Goal: Information Seeking & Learning: Find specific fact

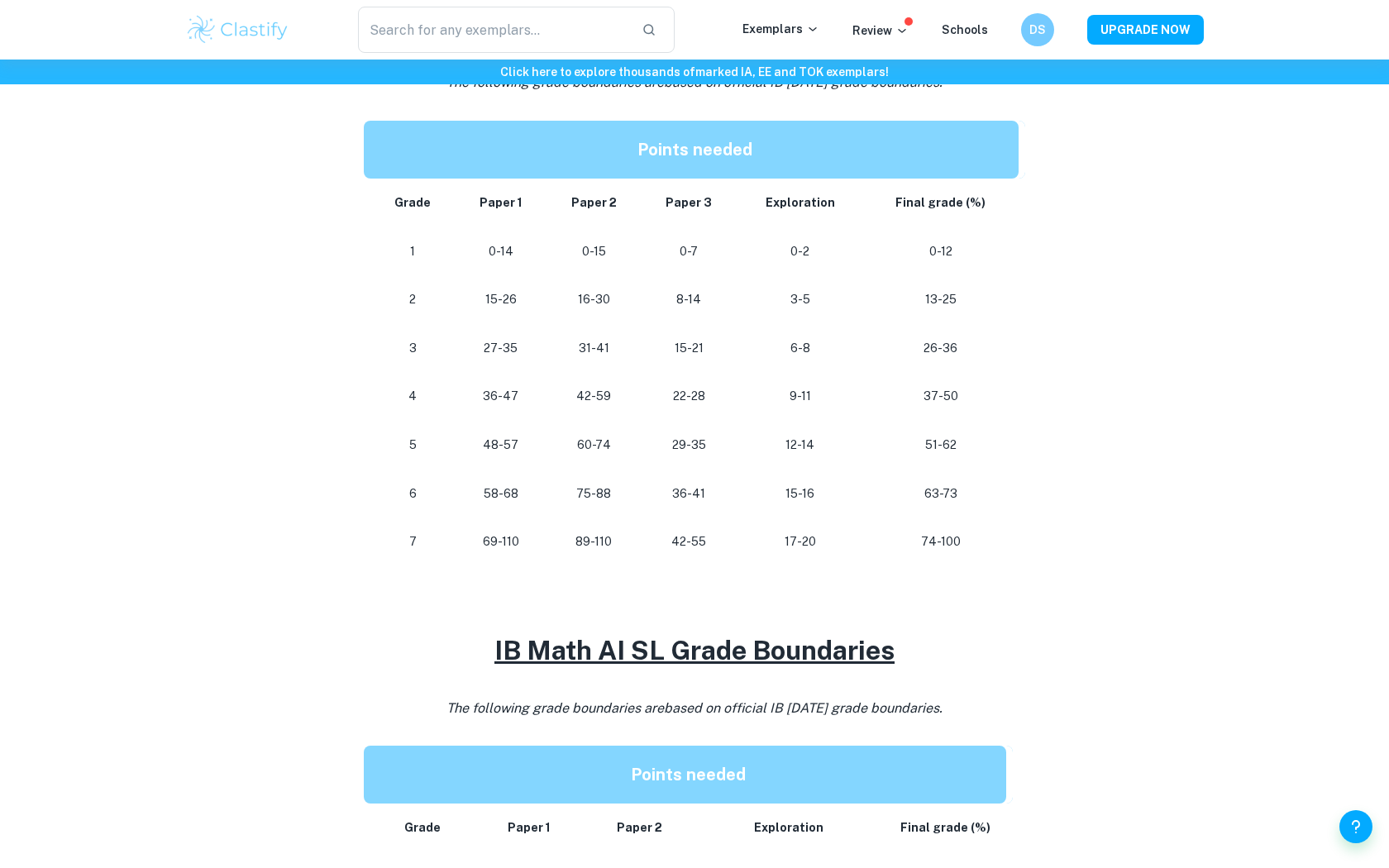
scroll to position [794, 0]
click at [507, 496] on p "58-68" at bounding box center [502, 492] width 65 height 22
click at [507, 513] on td "58-68" at bounding box center [502, 493] width 92 height 49
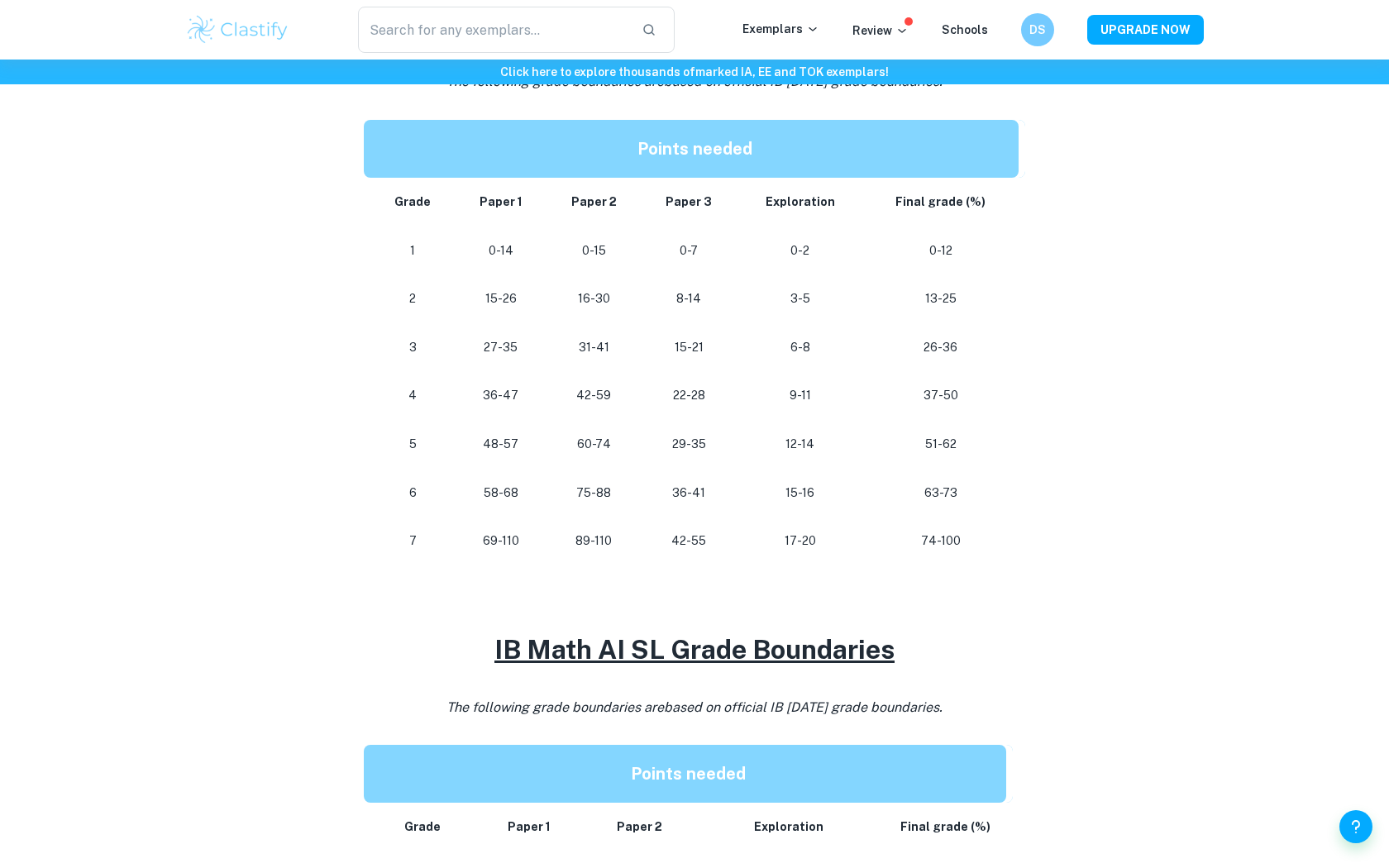
click at [486, 441] on p "48-57" at bounding box center [502, 444] width 65 height 22
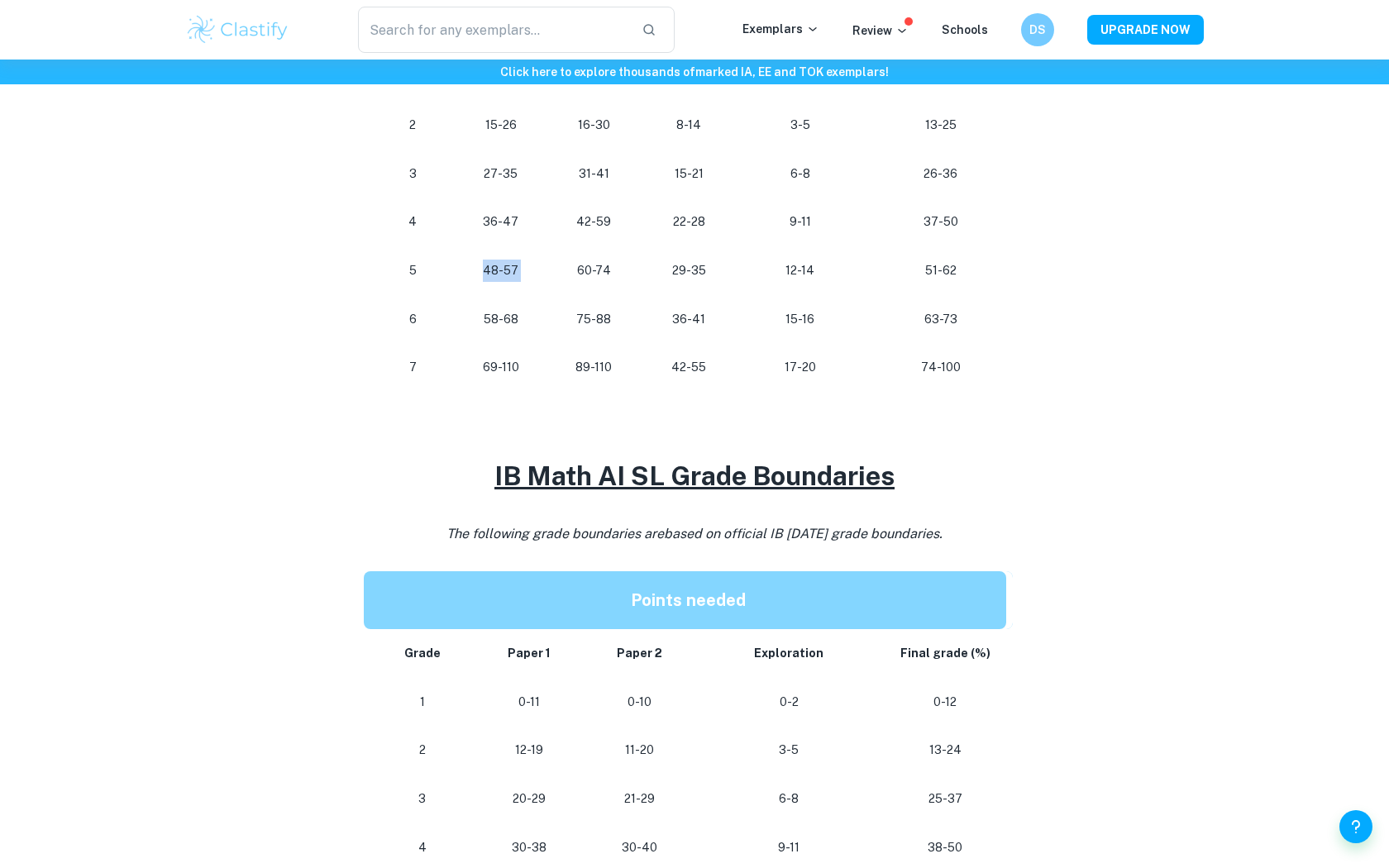
scroll to position [626, 0]
